Goal: Navigation & Orientation: Find specific page/section

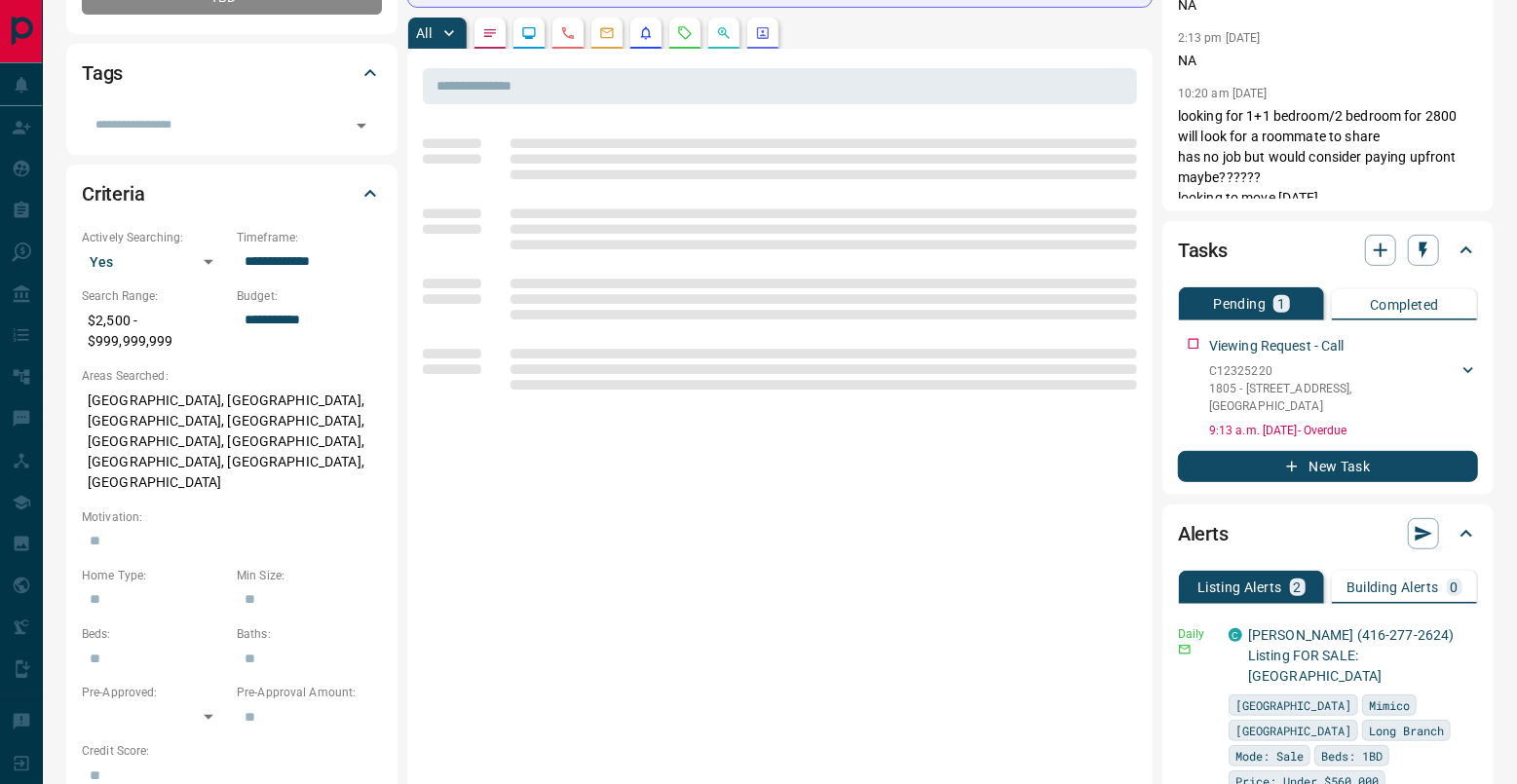
scroll to position [302, 0]
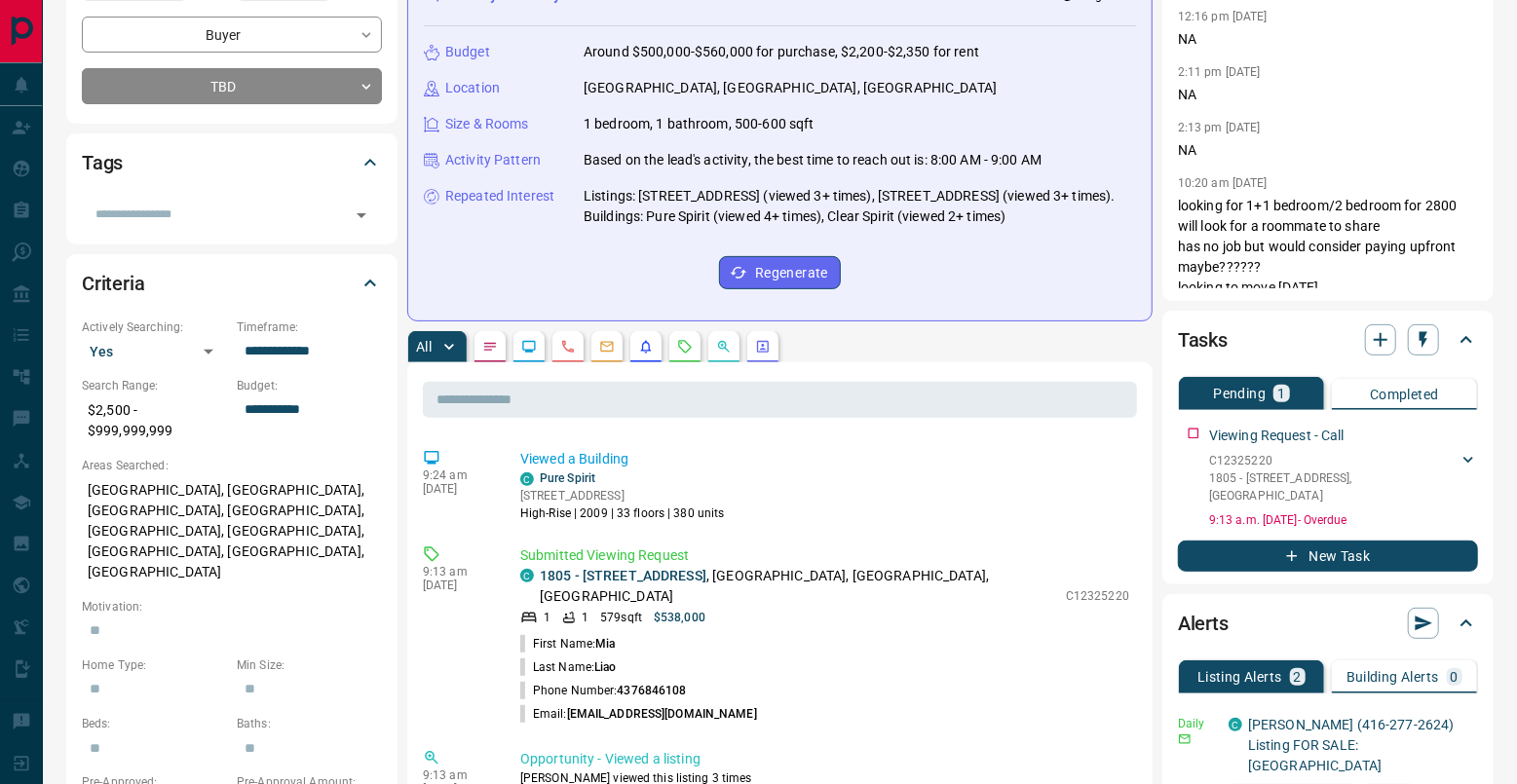
click at [690, 134] on p "1 bedroom, 1 bathroom, 500-600 sqft" at bounding box center [699, 124] width 231 height 21
click at [692, 352] on icon "Requests" at bounding box center [685, 347] width 16 height 16
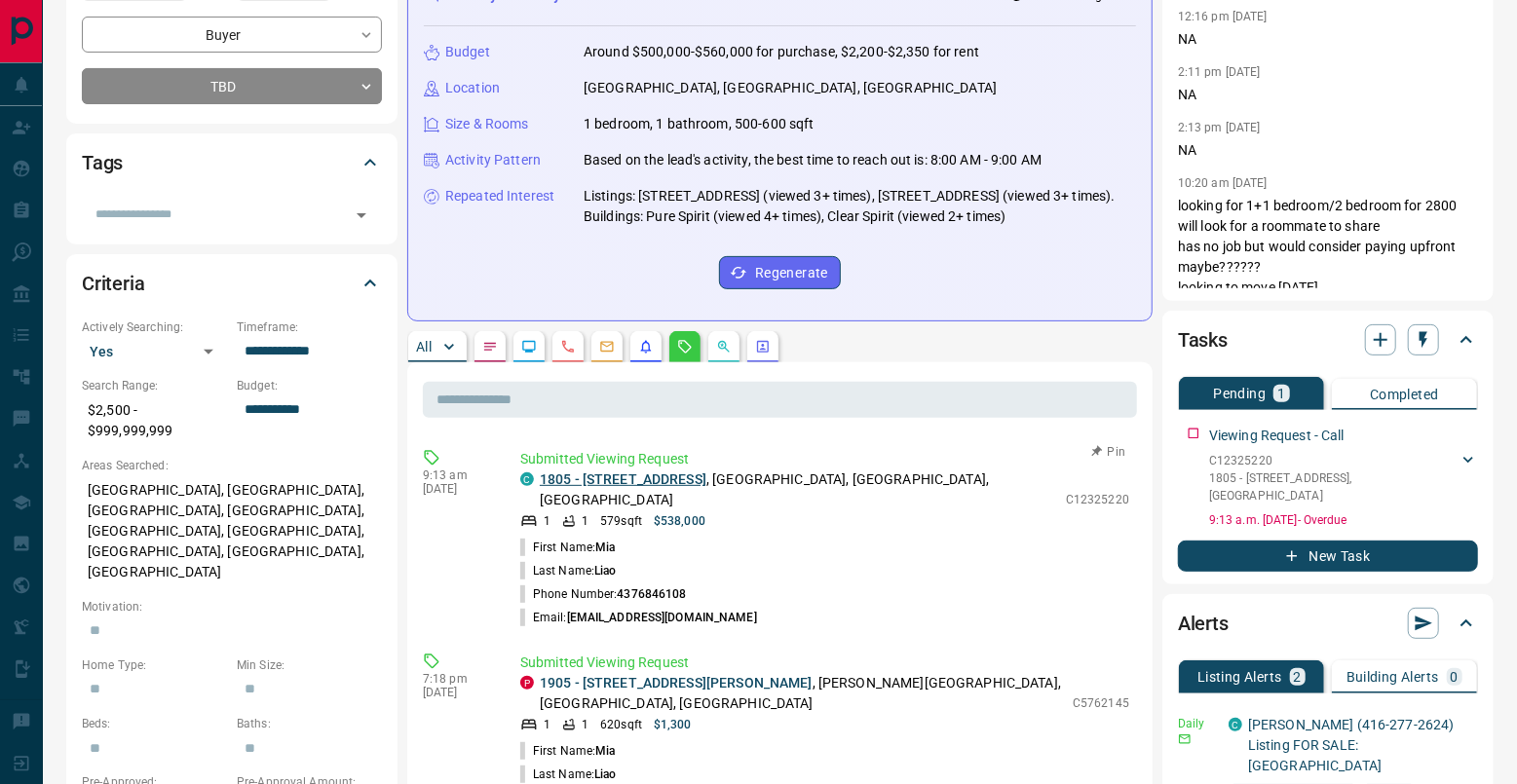
click at [640, 484] on link "1805 - [STREET_ADDRESS]" at bounding box center [623, 479] width 166 height 16
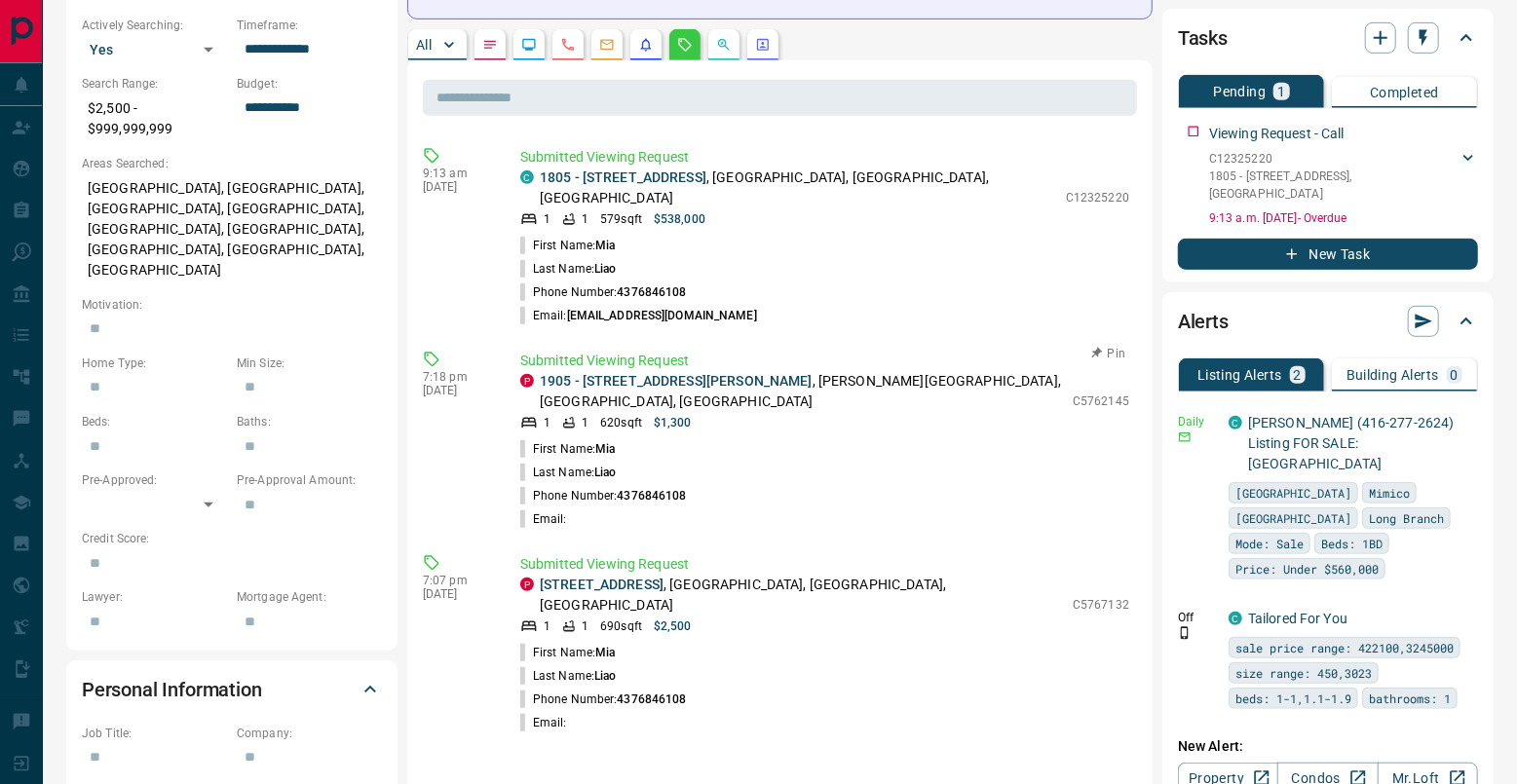
scroll to position [510, 0]
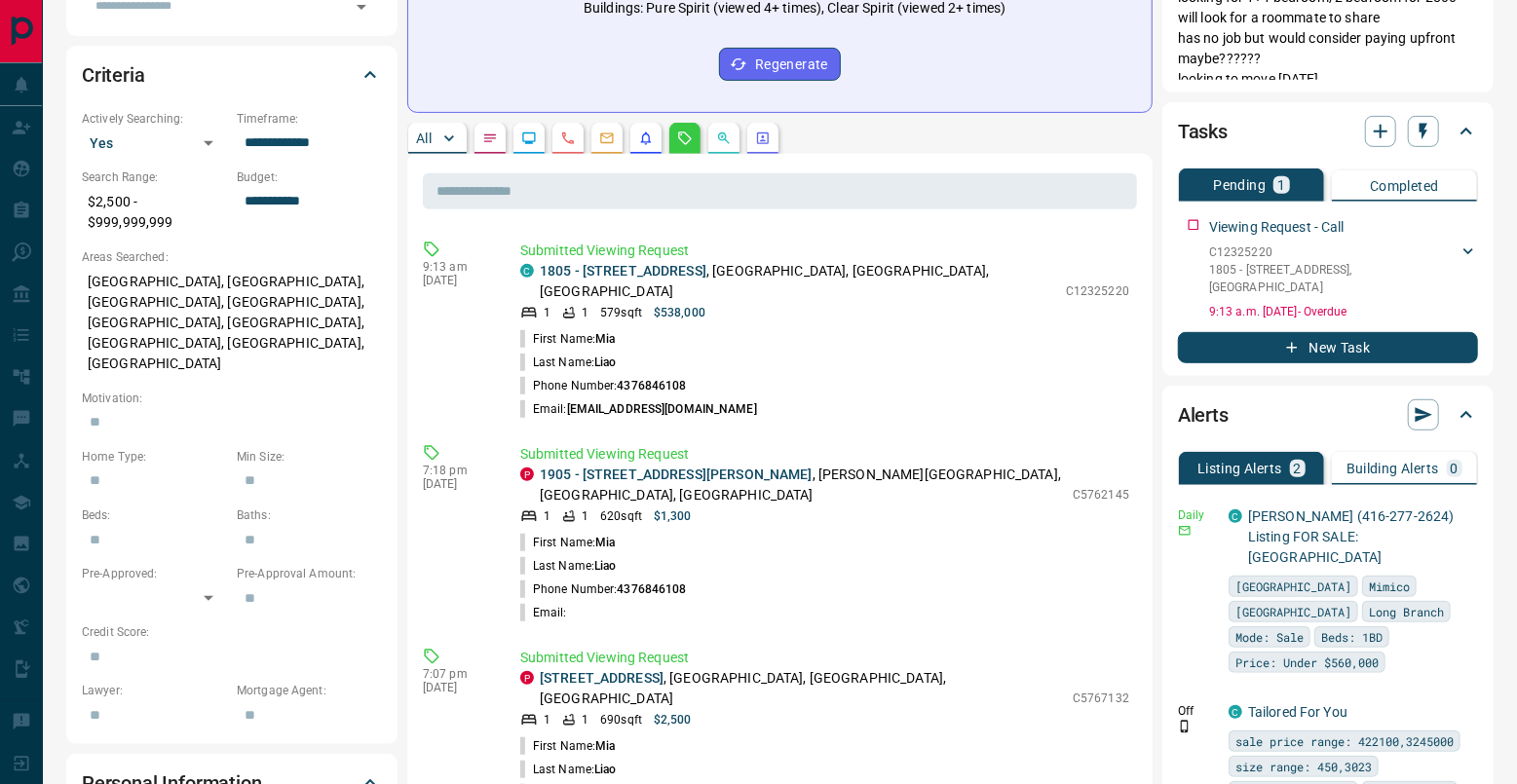
click at [433, 144] on button "All" at bounding box center [437, 138] width 59 height 31
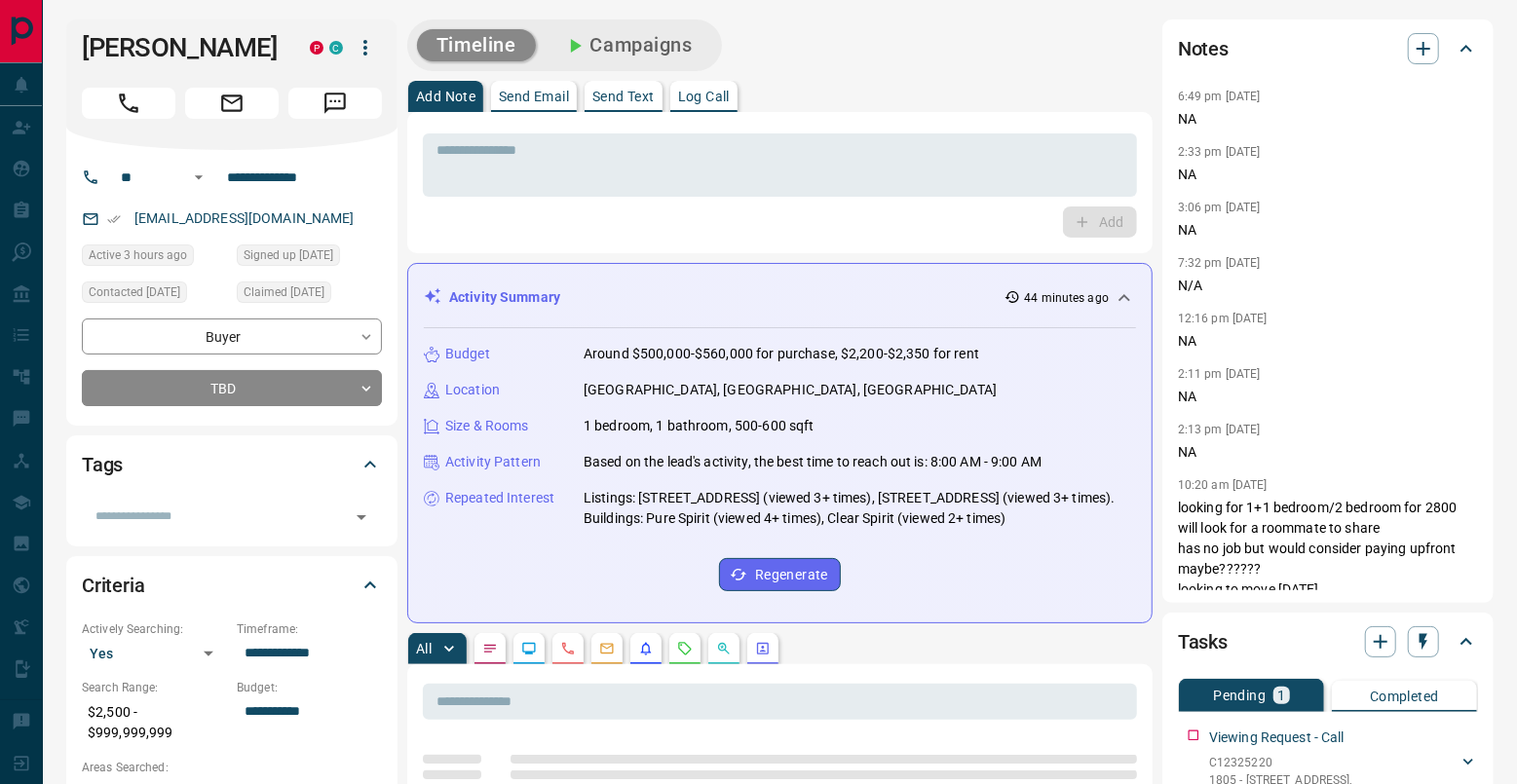
scroll to position [0, 0]
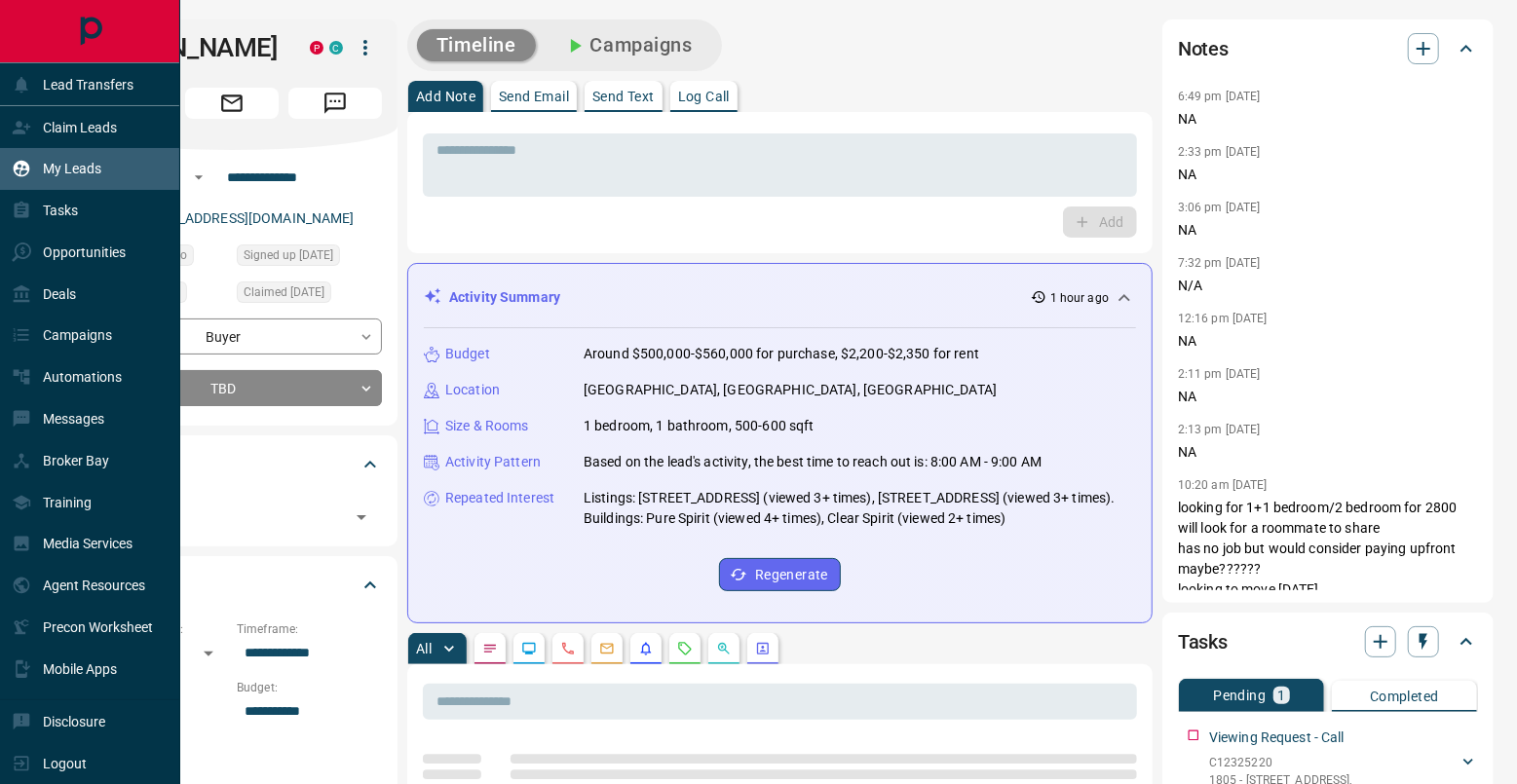
click at [47, 161] on div "My Leads" at bounding box center [57, 168] width 90 height 32
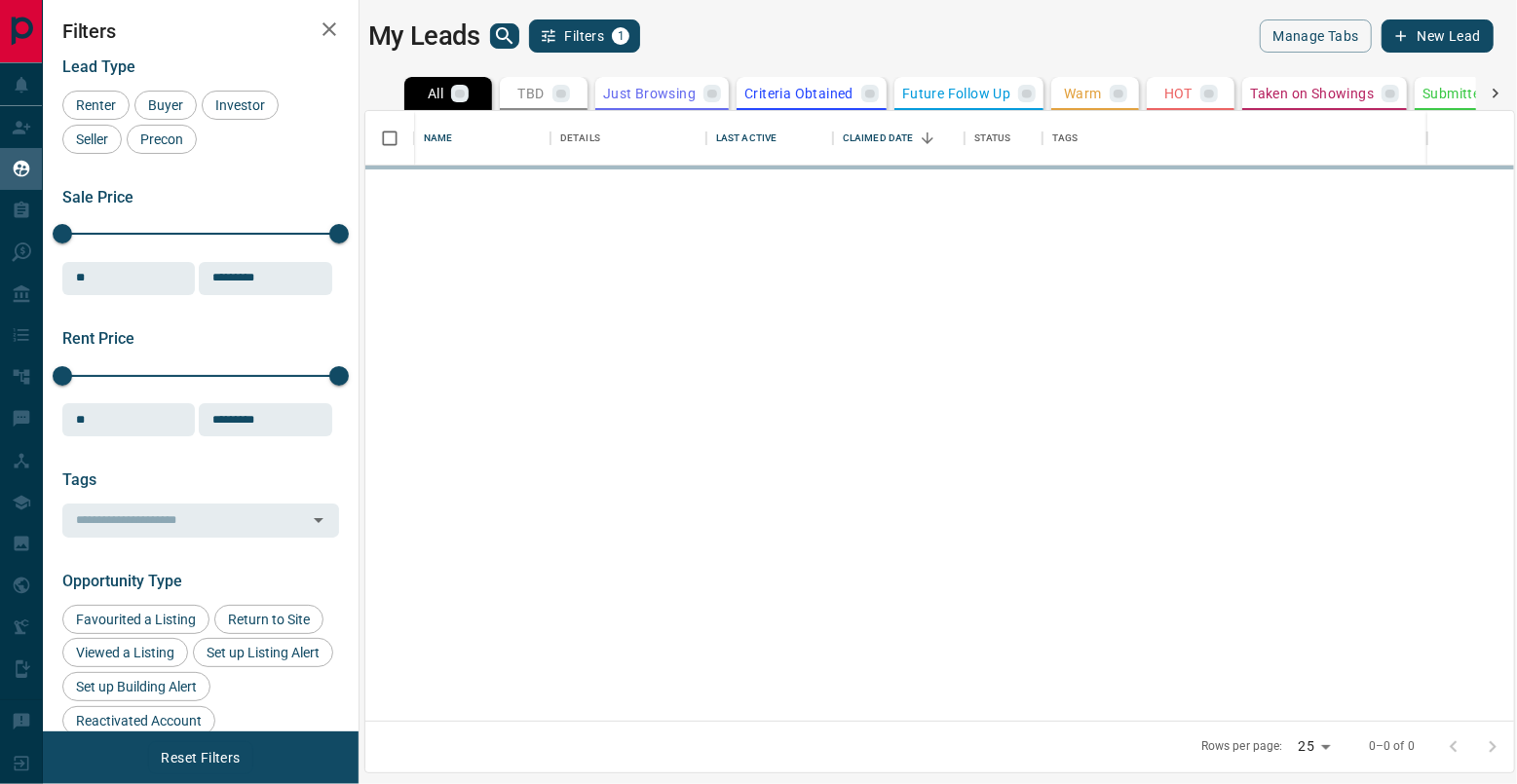
scroll to position [608, 1147]
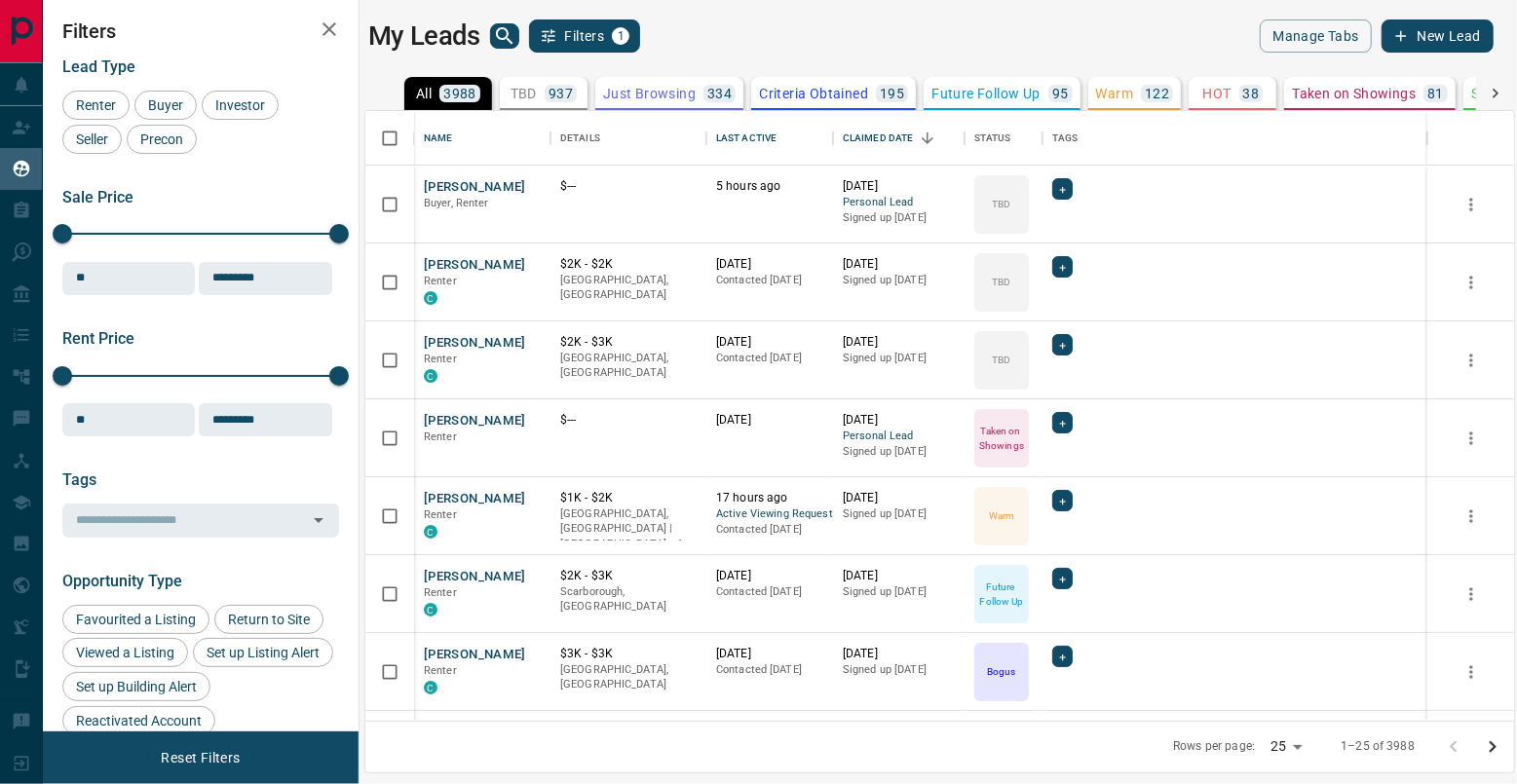
click at [515, 32] on icon "search button" at bounding box center [505, 36] width 23 height 23
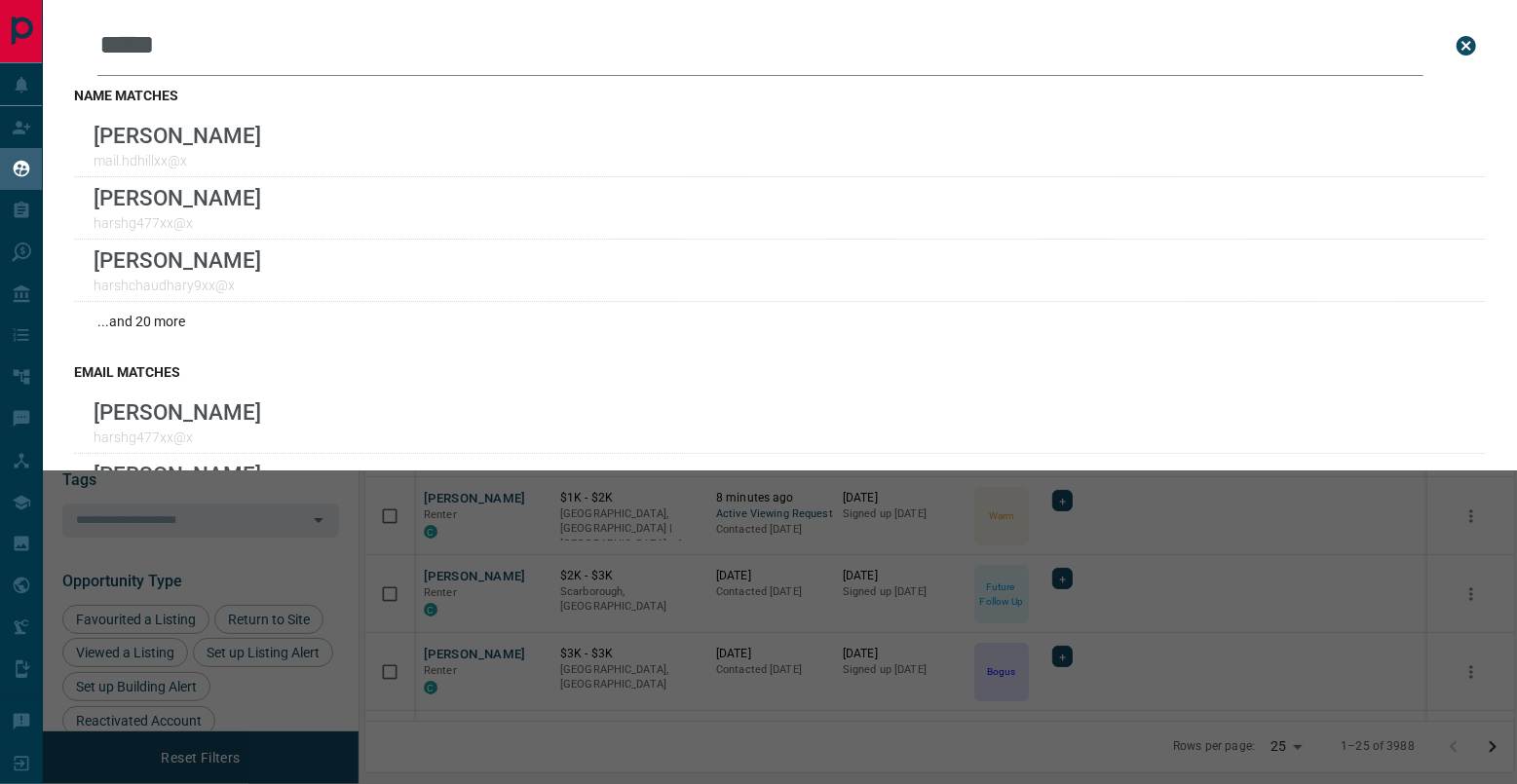
click at [664, 71] on input "*****" at bounding box center [760, 46] width 1325 height 61
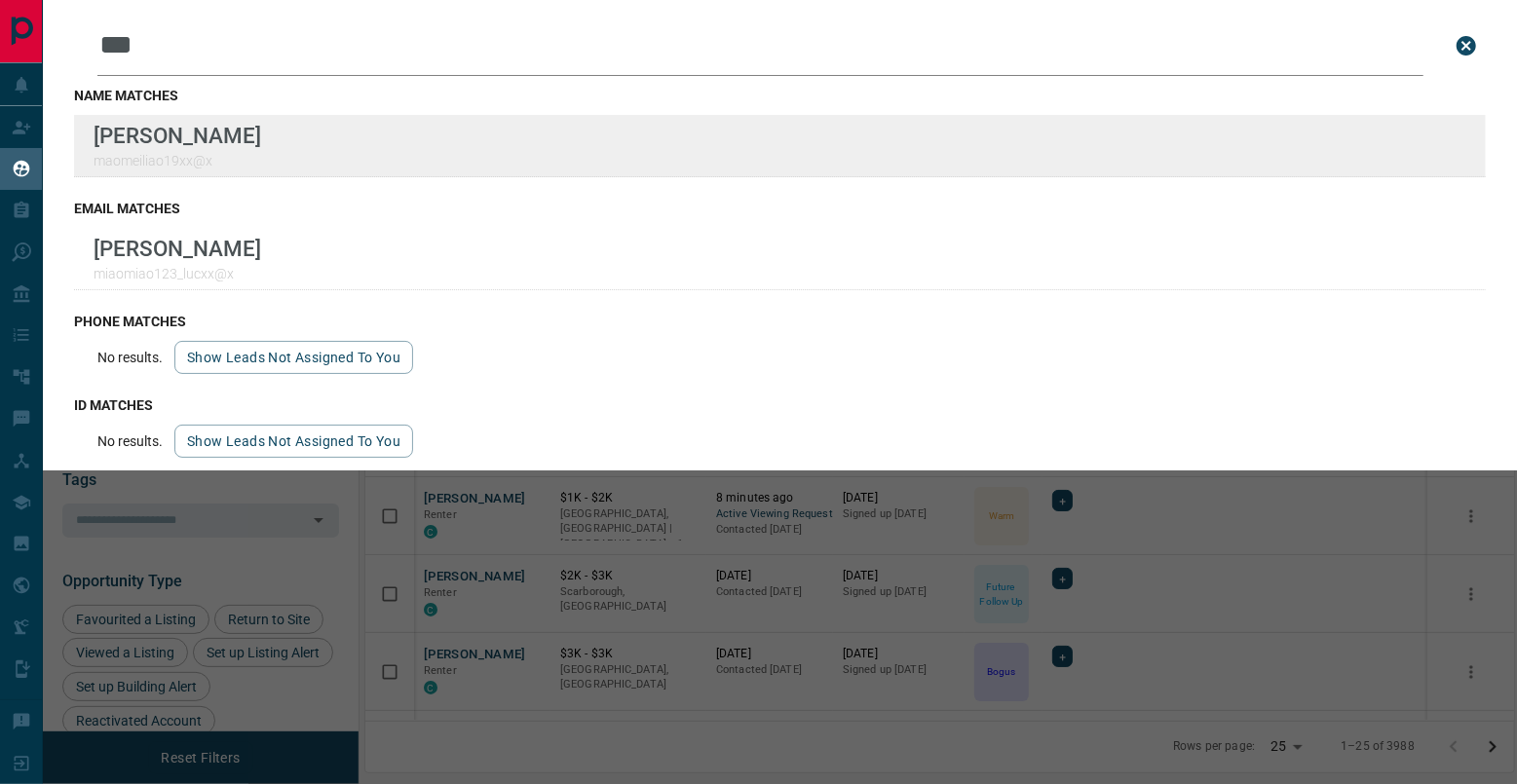
type input "***"
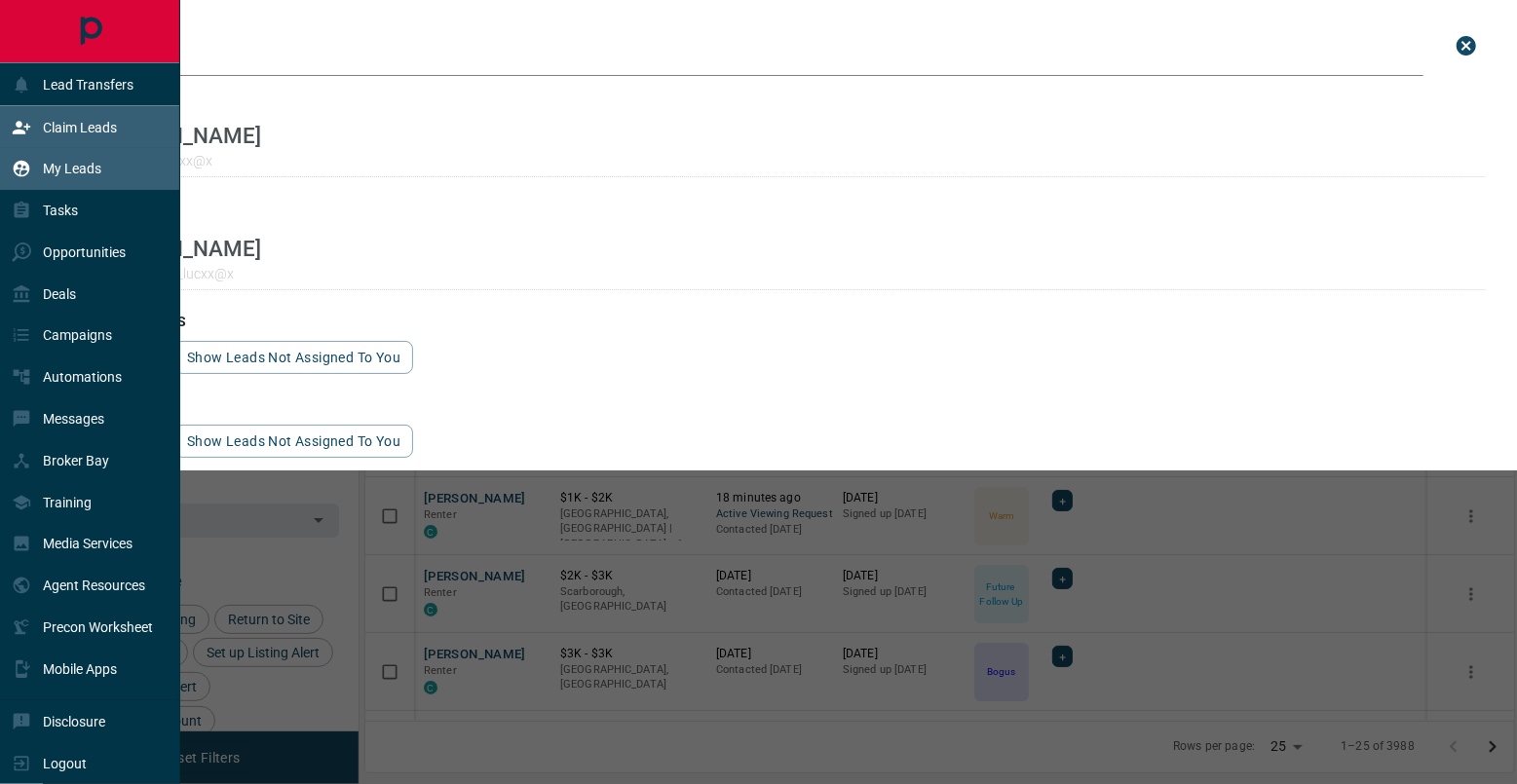
click at [23, 128] on icon at bounding box center [22, 128] width 20 height 20
